Goal: Find specific page/section: Find specific page/section

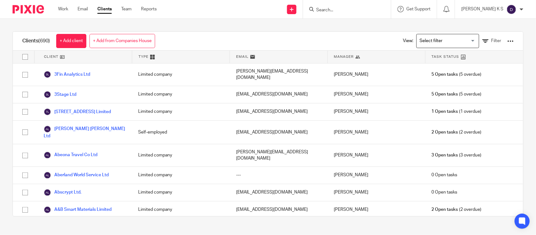
click at [352, 10] on input "Search" at bounding box center [344, 11] width 57 height 6
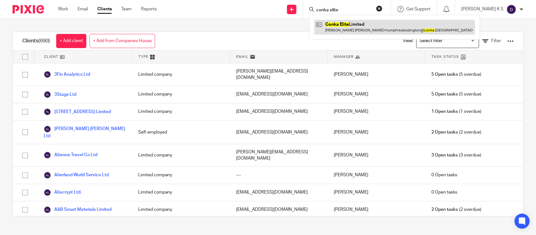
type input "conka elite"
click at [359, 28] on link at bounding box center [395, 27] width 161 height 14
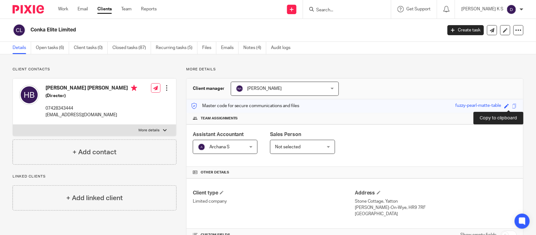
click at [513, 105] on span at bounding box center [515, 106] width 5 height 5
